Goal: Find specific page/section: Find specific page/section

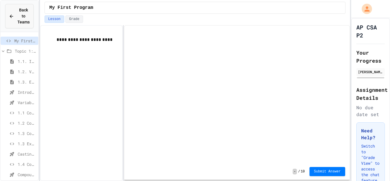
click at [15, 19] on div "Back to Teams" at bounding box center [19, 16] width 21 height 18
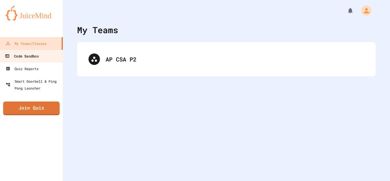
click at [47, 52] on link "Code Sandbox" at bounding box center [31, 55] width 65 height 13
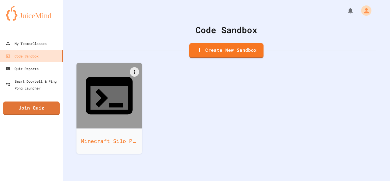
click at [116, 91] on icon at bounding box center [109, 95] width 56 height 56
